Goal: Task Accomplishment & Management: Manage account settings

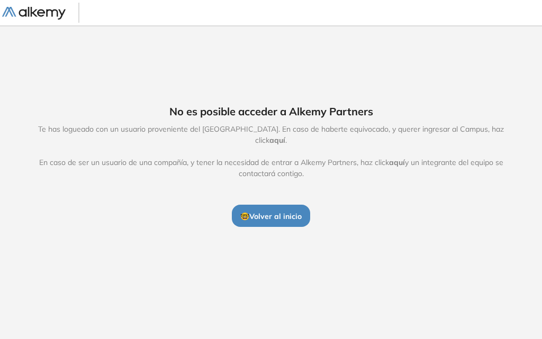
click at [402, 159] on span "aquí" at bounding box center [397, 163] width 16 height 10
click at [395, 158] on span "aquí" at bounding box center [397, 163] width 16 height 10
click at [267, 215] on span "🤓 Volver al inicio" at bounding box center [270, 217] width 61 height 10
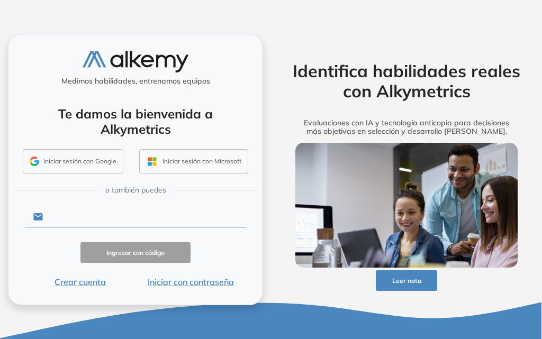
click at [81, 217] on input "text" at bounding box center [144, 217] width 203 height 20
type input "**********"
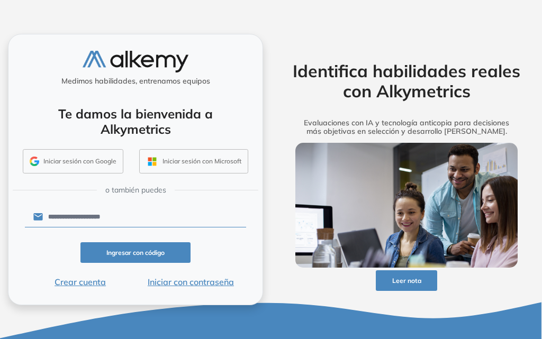
click at [159, 281] on button "Iniciar con contraseña" at bounding box center [190, 282] width 111 height 13
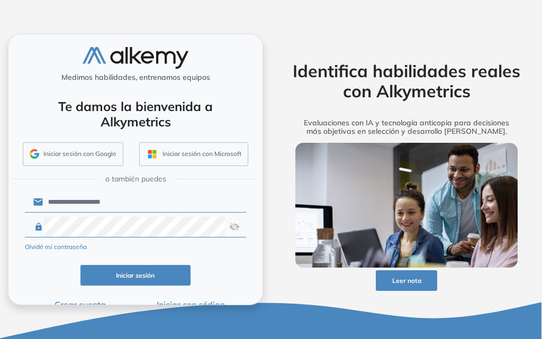
click at [158, 286] on button "Iniciar sesión" at bounding box center [135, 275] width 111 height 21
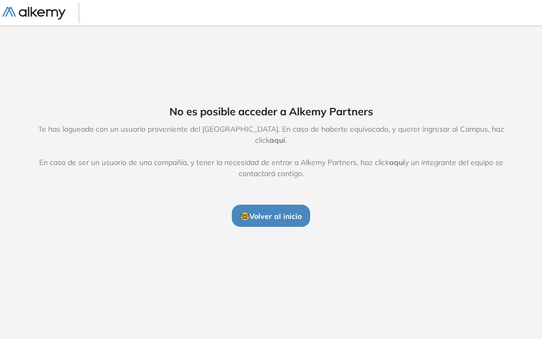
click at [393, 159] on span "aquí" at bounding box center [397, 163] width 16 height 10
click at [400, 158] on span "aquí" at bounding box center [397, 163] width 16 height 10
